Goal: Find specific page/section: Find specific page/section

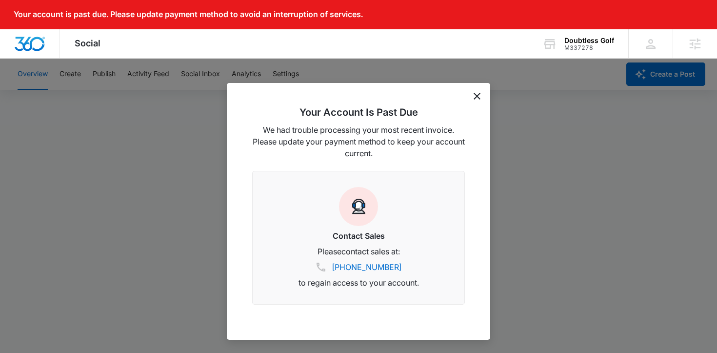
click at [476, 95] on icon "dismiss this dialog" at bounding box center [477, 96] width 7 height 7
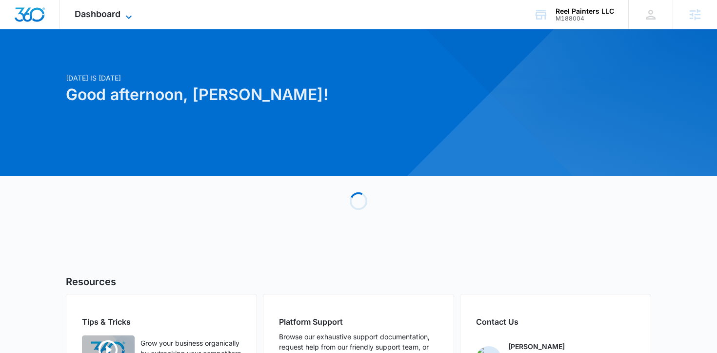
click at [126, 13] on icon at bounding box center [129, 17] width 12 height 12
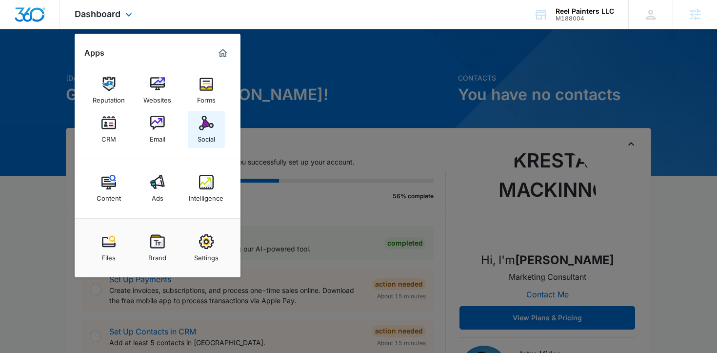
click at [209, 130] on img at bounding box center [206, 123] width 15 height 15
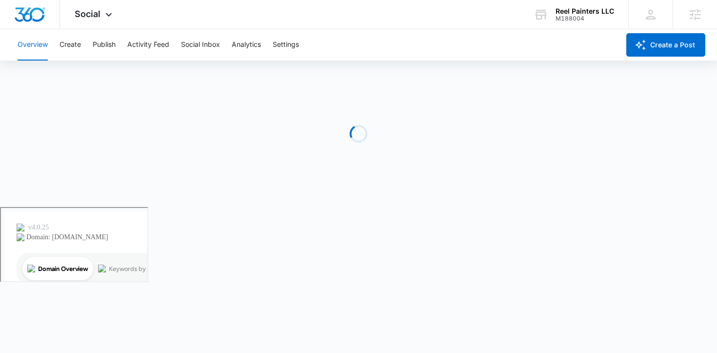
scroll to position [2, 0]
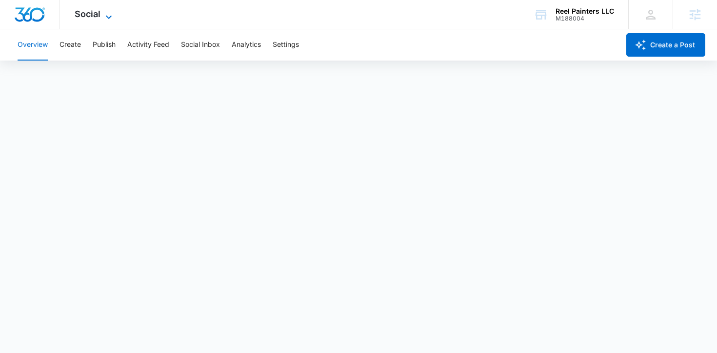
click at [94, 11] on span "Social" at bounding box center [88, 14] width 26 height 10
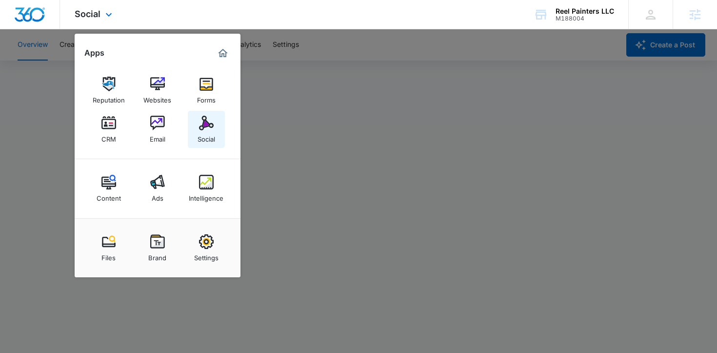
click at [202, 126] on img at bounding box center [206, 123] width 15 height 15
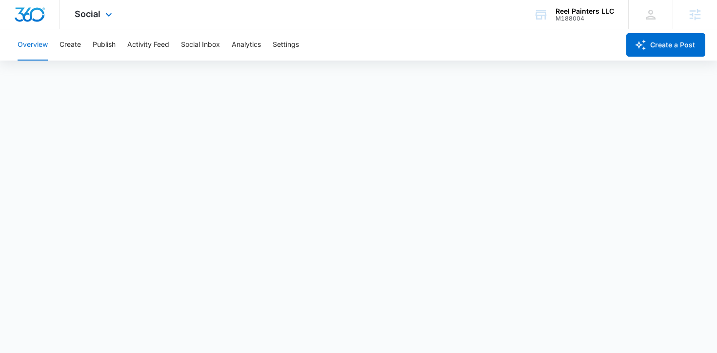
scroll to position [0, 0]
